Goal: Find specific page/section: Find specific page/section

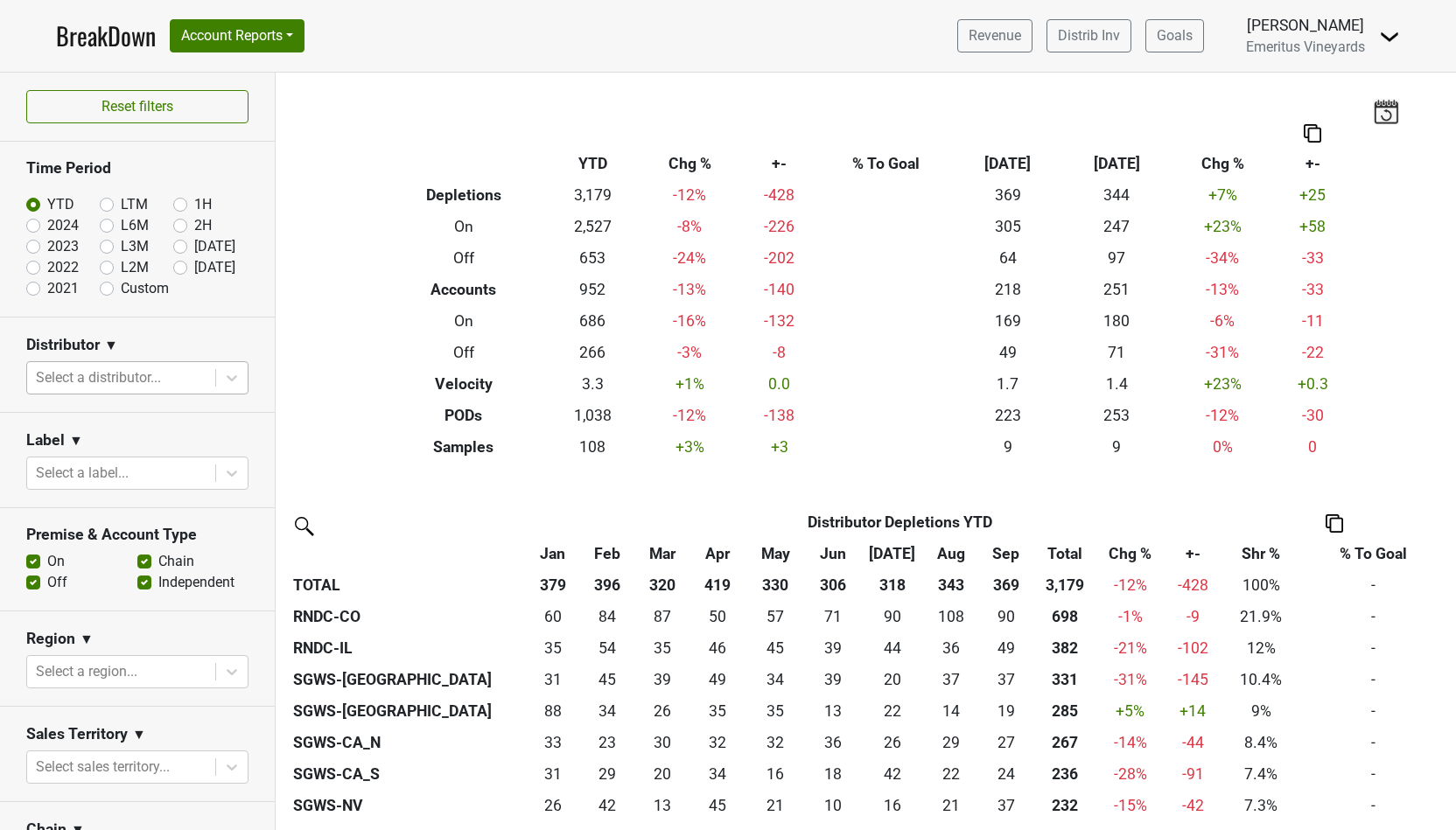
click at [115, 377] on div at bounding box center [122, 378] width 171 height 25
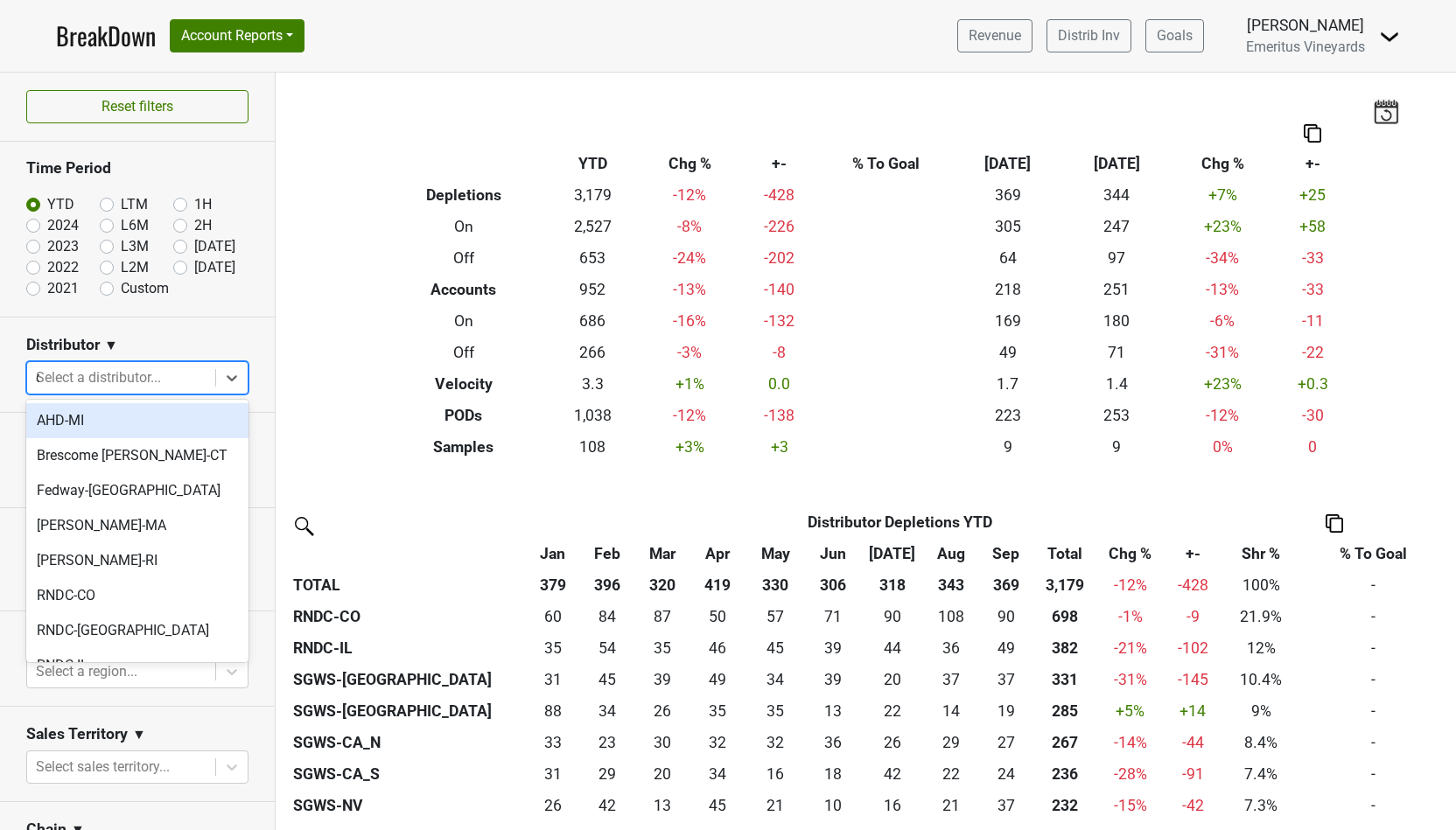
type input "ca"
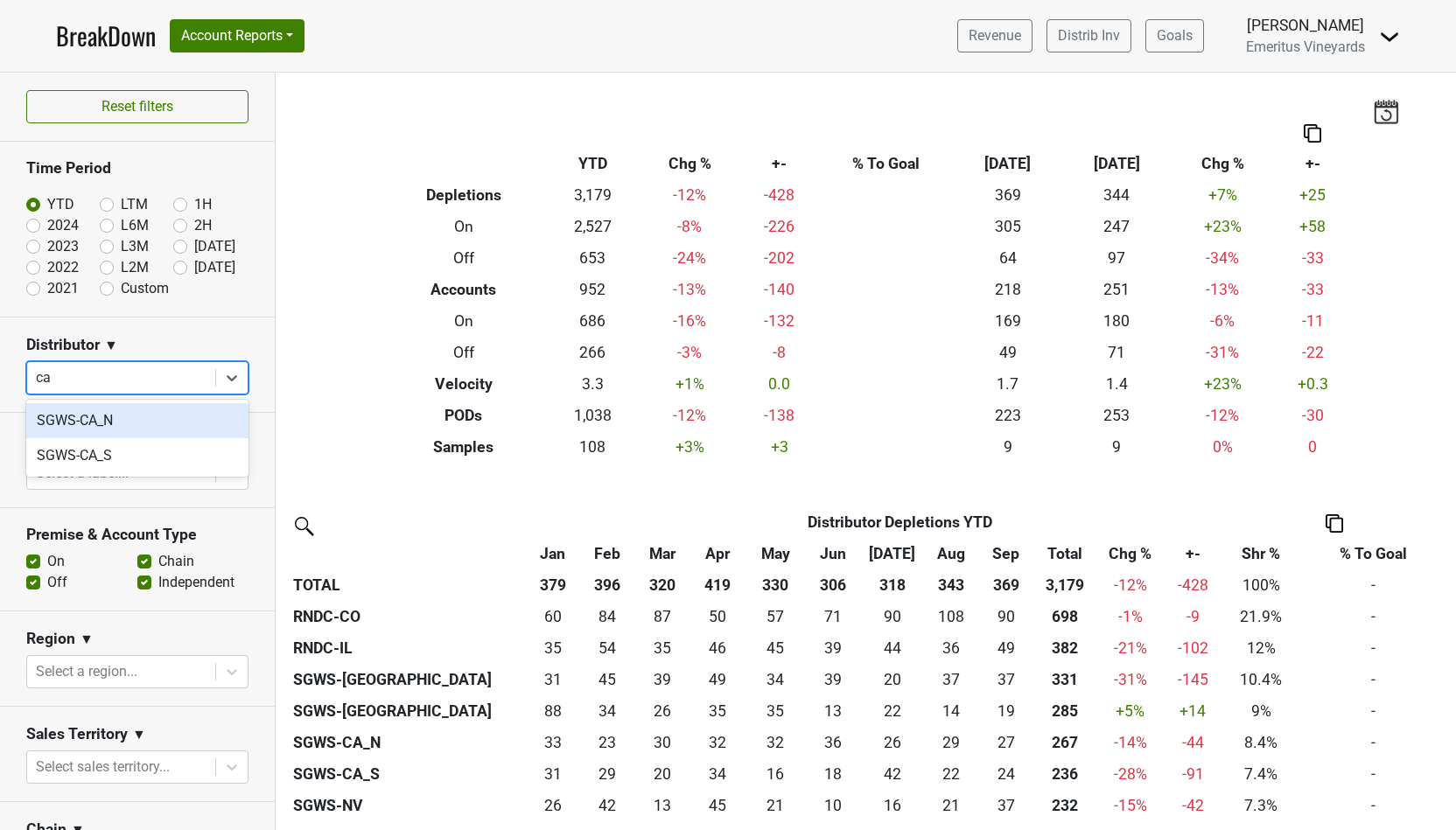
click at [129, 423] on div "SGWS-CA_N" at bounding box center [137, 421] width 222 height 35
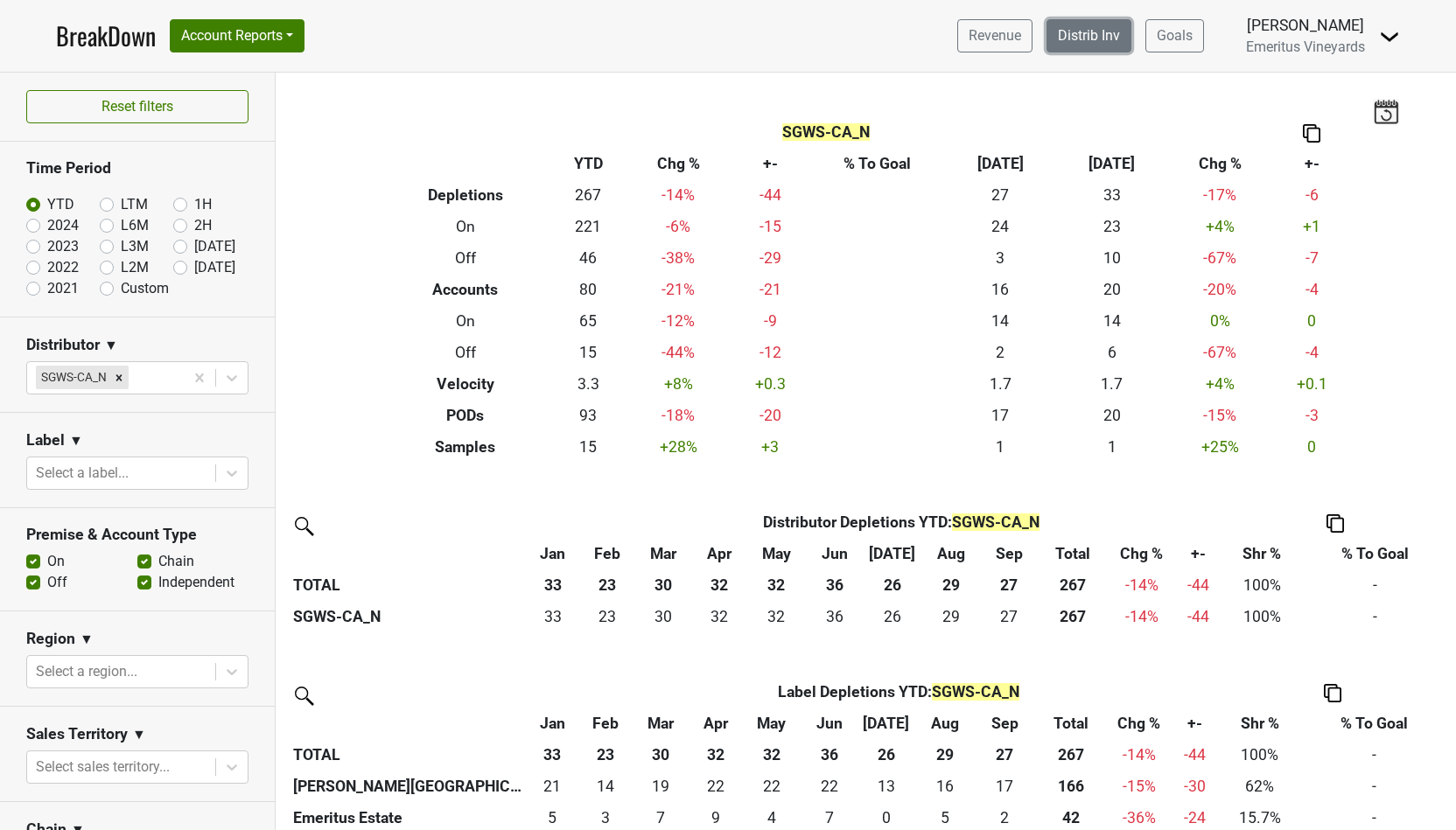
click at [1092, 41] on link "Distrib Inv" at bounding box center [1089, 36] width 85 height 33
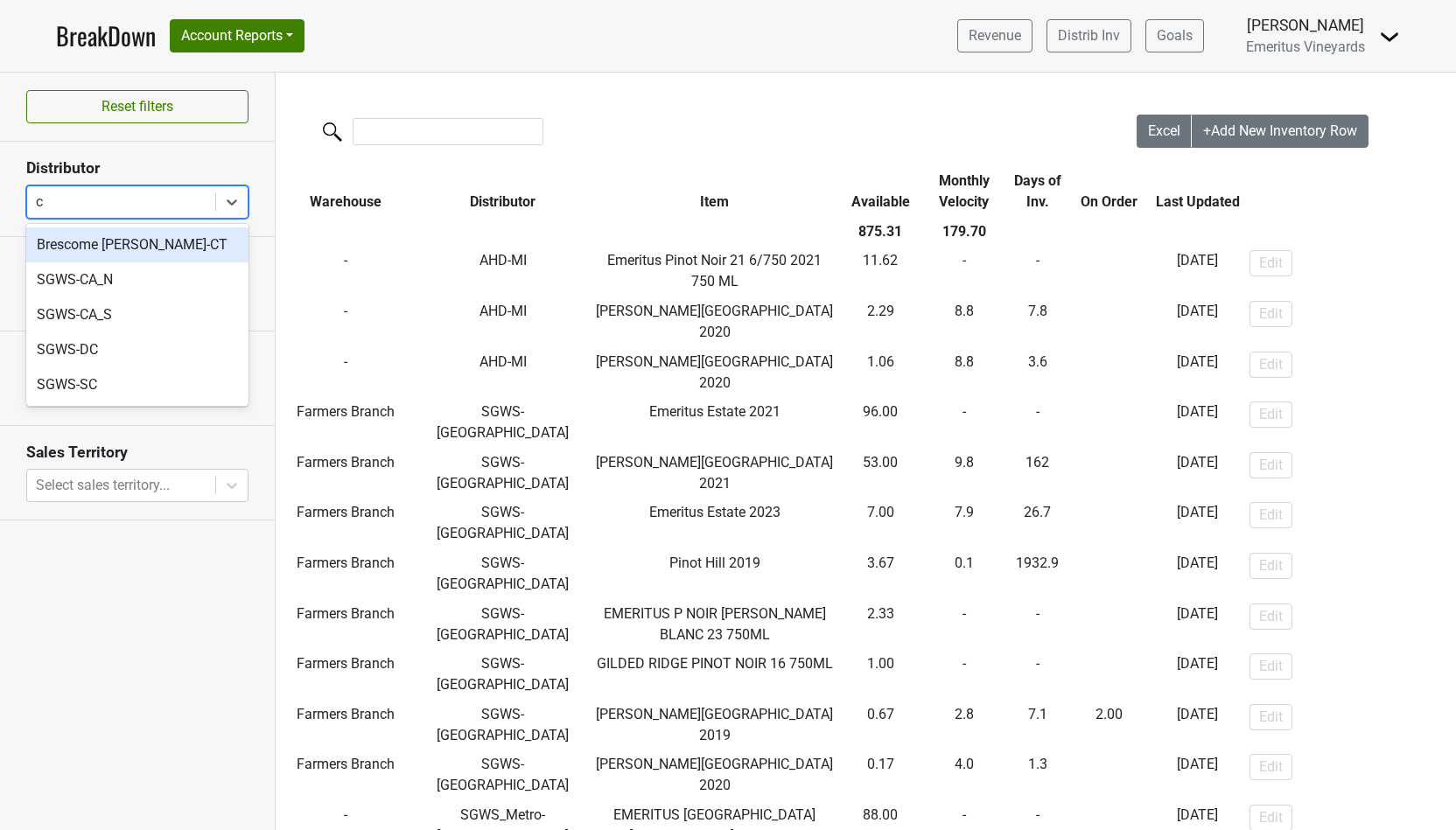
type input "ca"
click at [107, 256] on div "SGWS-CA_N" at bounding box center [137, 245] width 222 height 35
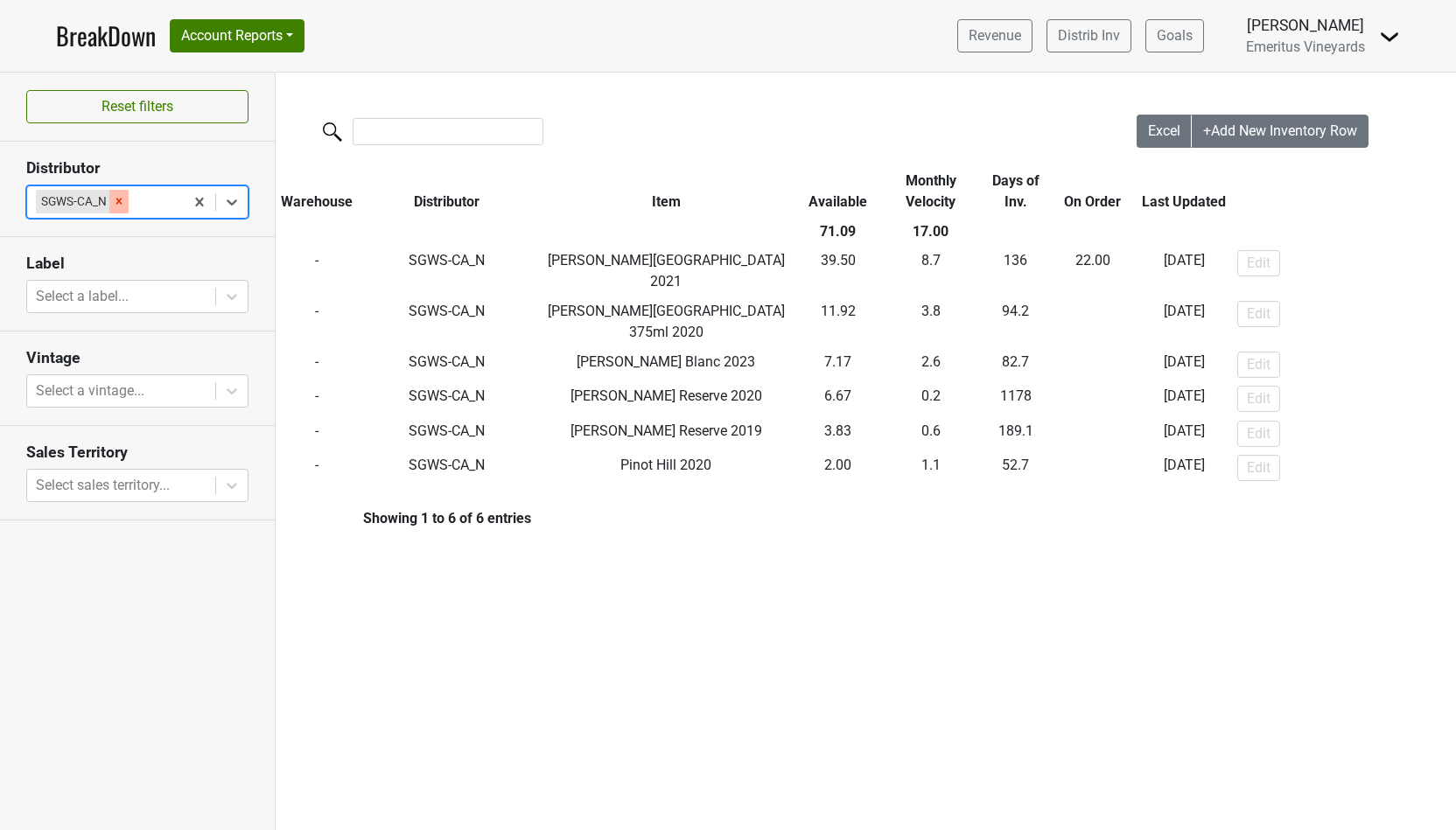
click at [116, 198] on icon "Remove SGWS-CA_N" at bounding box center [119, 201] width 12 height 12
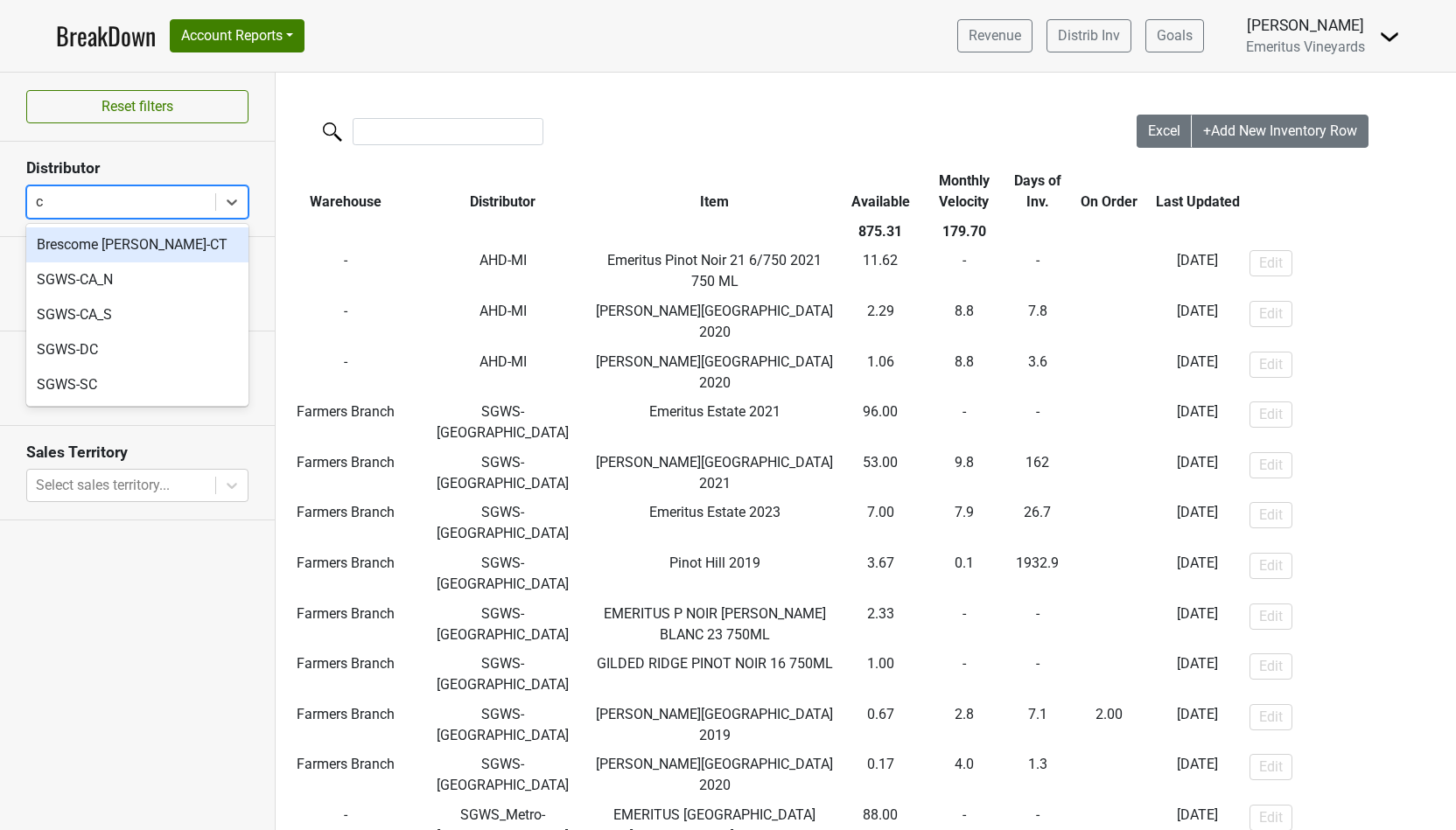
type input "ca"
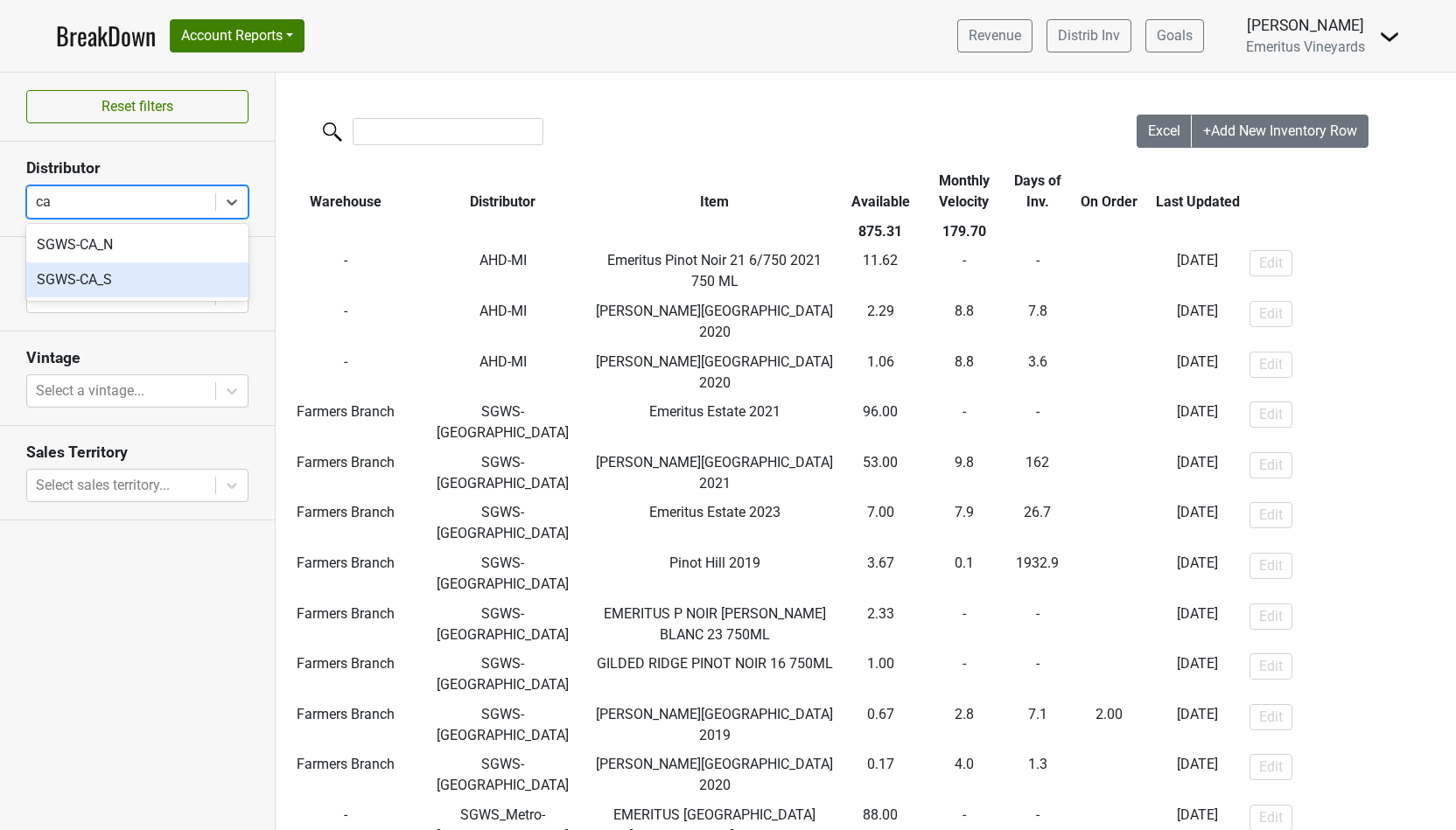
click at [130, 272] on div "SGWS-CA_S" at bounding box center [137, 280] width 222 height 35
